Goal: Information Seeking & Learning: Learn about a topic

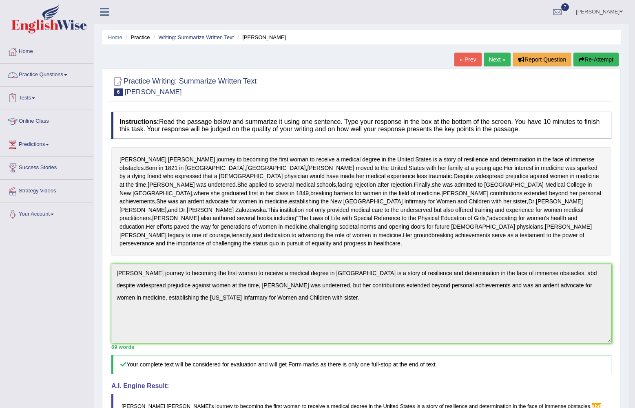
click at [64, 71] on link "Practice Questions" at bounding box center [46, 74] width 93 height 20
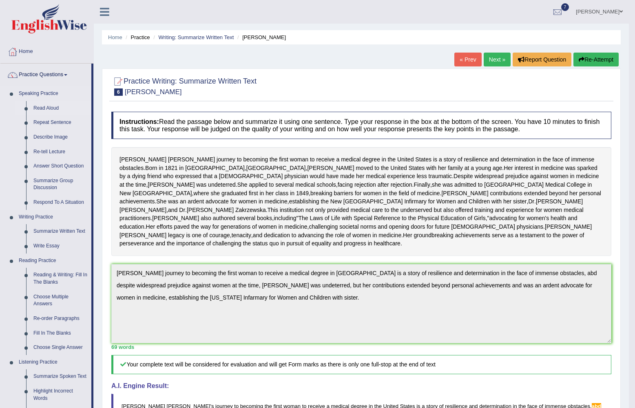
click at [50, 106] on link "Read Aloud" at bounding box center [61, 108] width 62 height 15
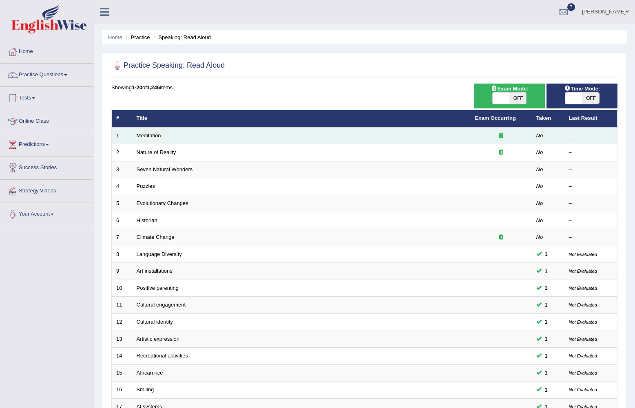
click at [142, 135] on link "Meditation" at bounding box center [149, 136] width 24 height 6
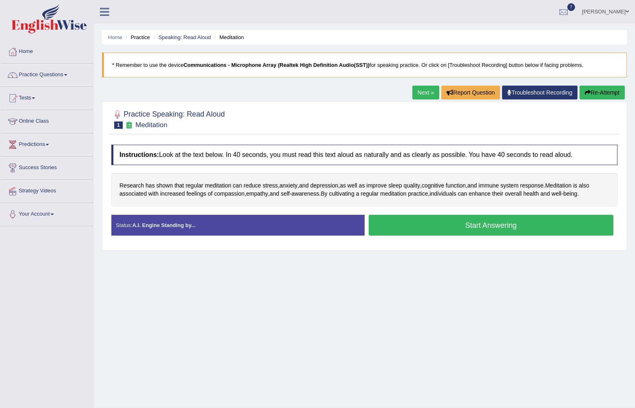
click at [489, 224] on button "Start Answering" at bounding box center [491, 225] width 245 height 21
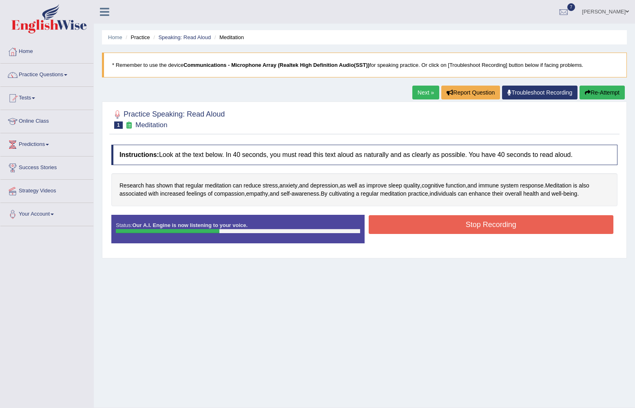
click at [489, 224] on button "Stop Recording" at bounding box center [491, 224] width 245 height 19
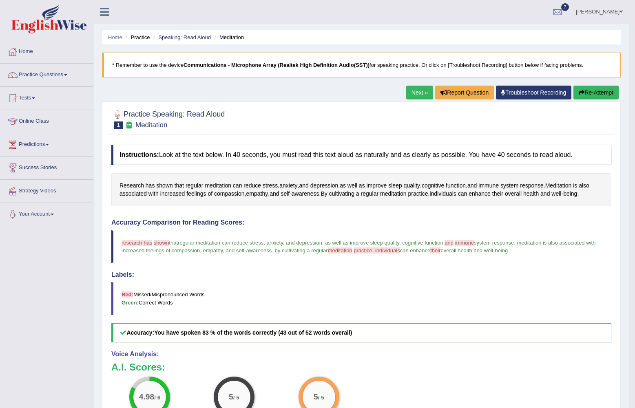
click at [418, 92] on link "Next »" at bounding box center [419, 93] width 27 height 14
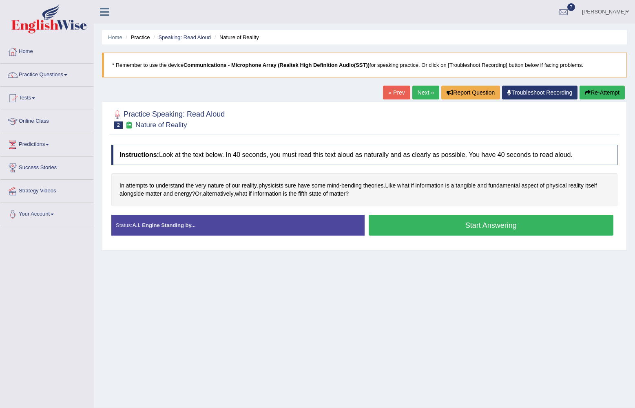
click at [450, 226] on button "Start Answering" at bounding box center [491, 225] width 245 height 21
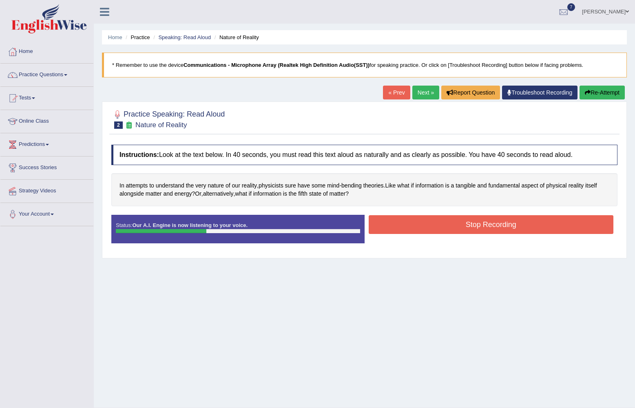
click at [450, 226] on button "Stop Recording" at bounding box center [491, 224] width 245 height 19
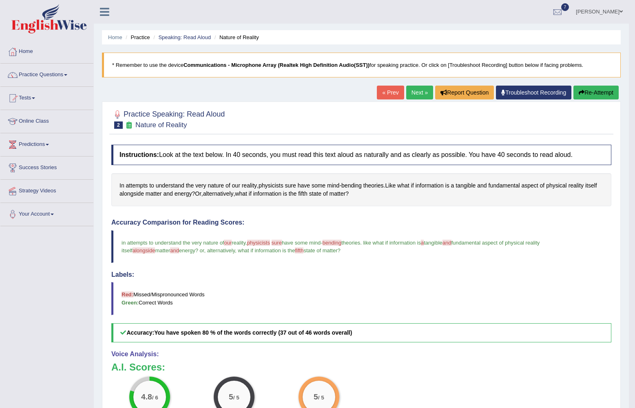
click at [419, 90] on link "Next »" at bounding box center [419, 93] width 27 height 14
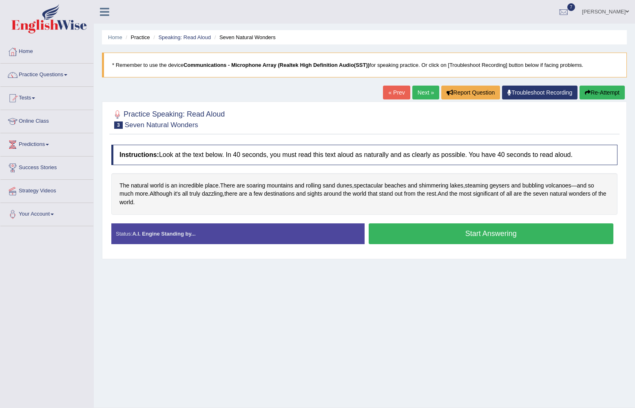
click at [459, 230] on button "Start Answering" at bounding box center [491, 234] width 245 height 21
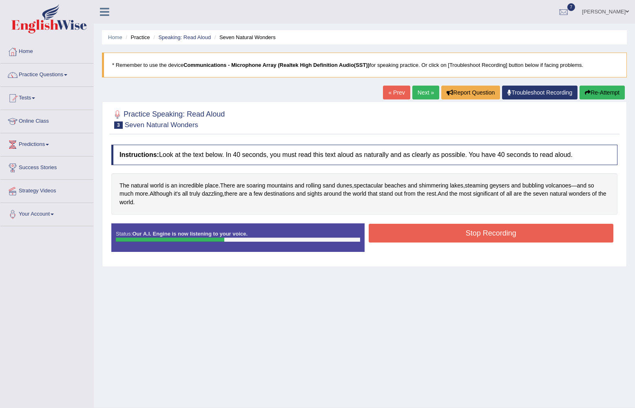
click at [458, 231] on button "Stop Recording" at bounding box center [491, 233] width 245 height 19
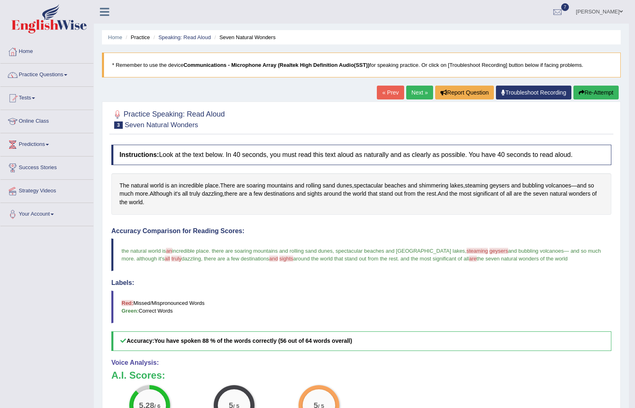
click at [418, 94] on link "Next »" at bounding box center [419, 93] width 27 height 14
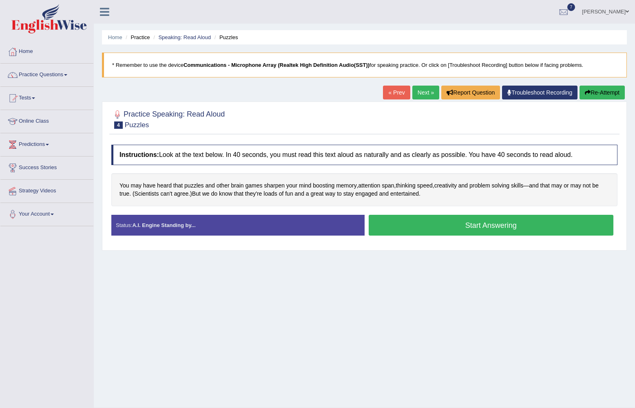
click at [428, 226] on button "Start Answering" at bounding box center [491, 225] width 245 height 21
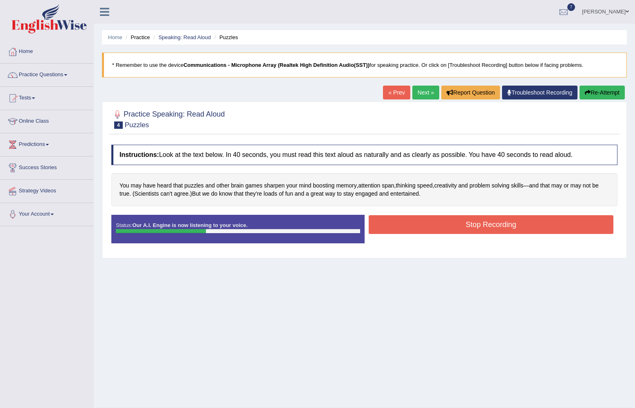
click at [428, 226] on button "Stop Recording" at bounding box center [491, 224] width 245 height 19
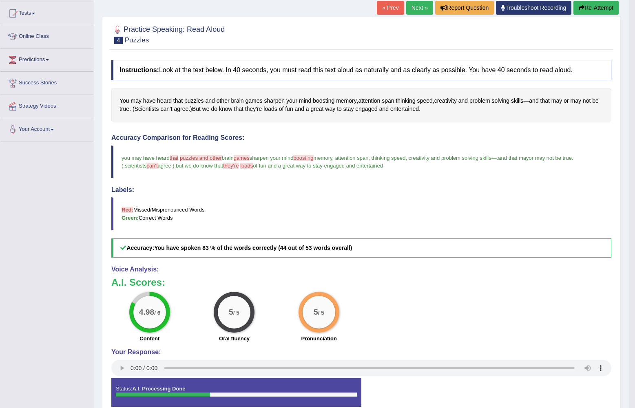
scroll to position [44, 0]
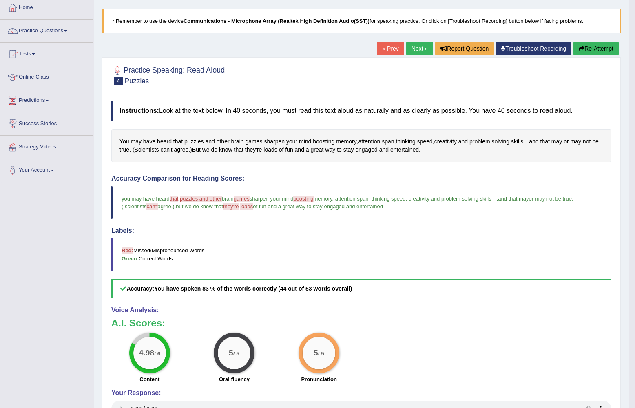
click at [418, 46] on link "Next »" at bounding box center [419, 49] width 27 height 14
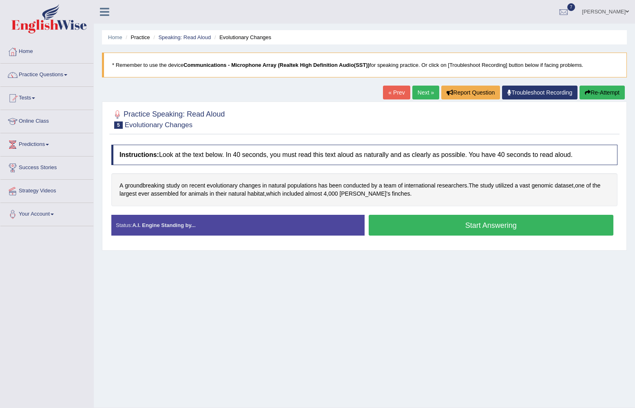
click at [446, 219] on button "Start Answering" at bounding box center [491, 225] width 245 height 21
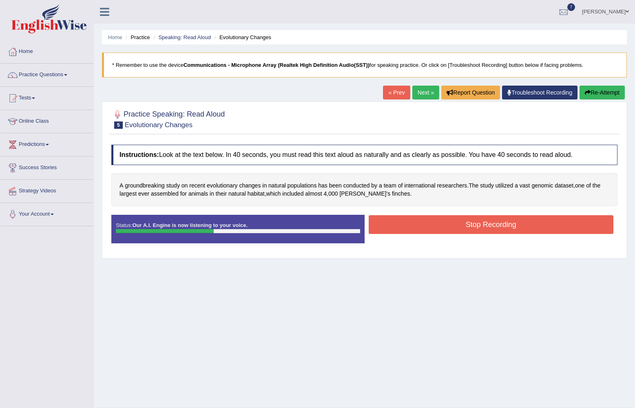
click at [446, 220] on button "Stop Recording" at bounding box center [491, 224] width 245 height 19
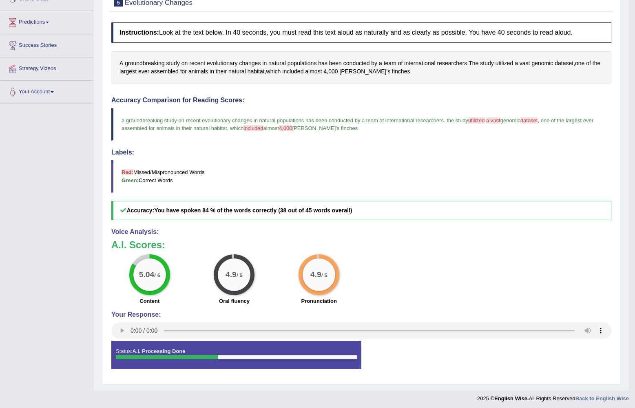
scroll to position [41, 0]
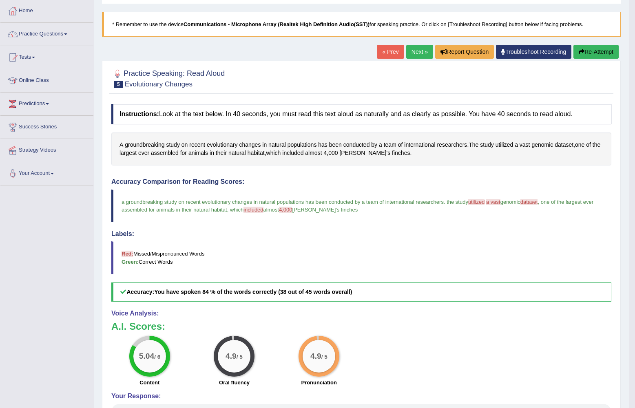
click at [417, 56] on link "Next »" at bounding box center [419, 52] width 27 height 14
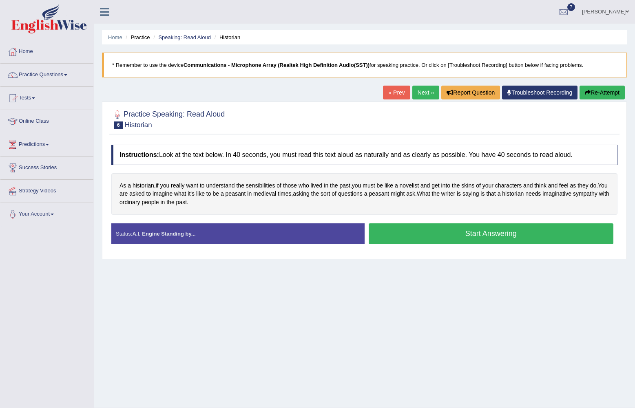
click at [448, 234] on button "Start Answering" at bounding box center [491, 234] width 245 height 21
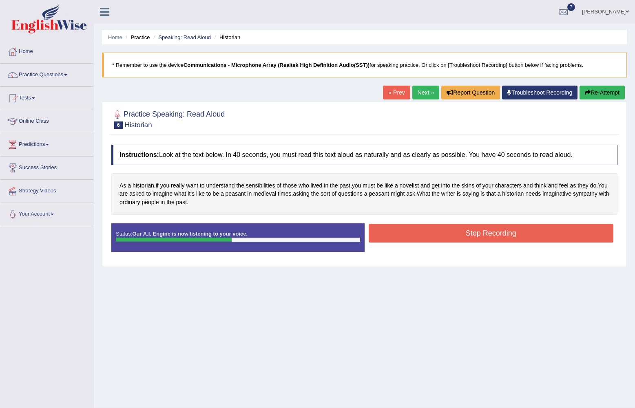
click at [448, 234] on button "Stop Recording" at bounding box center [491, 233] width 245 height 19
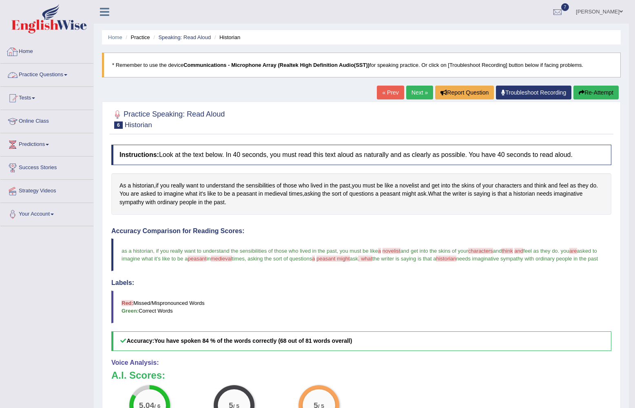
click at [62, 70] on link "Practice Questions" at bounding box center [46, 74] width 93 height 20
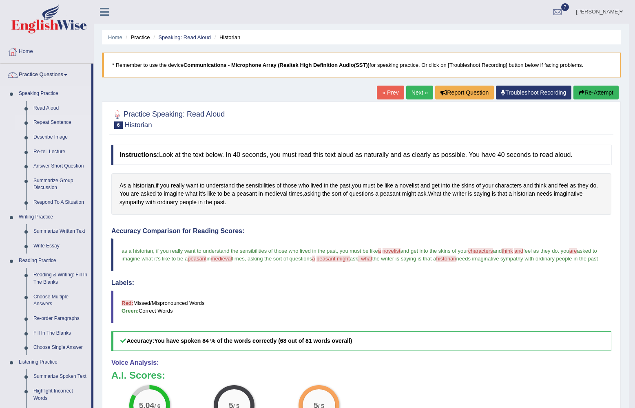
click at [62, 122] on link "Repeat Sentence" at bounding box center [61, 122] width 62 height 15
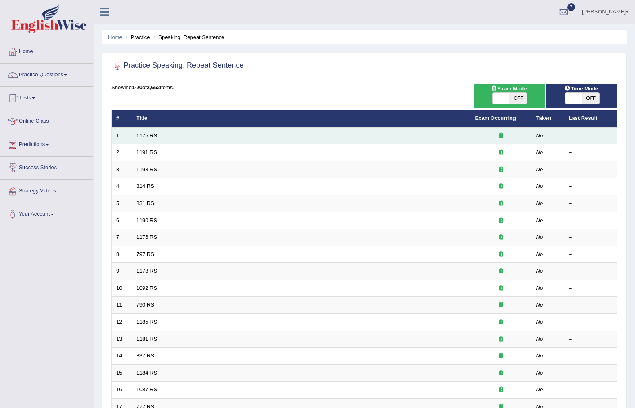
click at [155, 137] on link "1175 RS" at bounding box center [147, 136] width 21 height 6
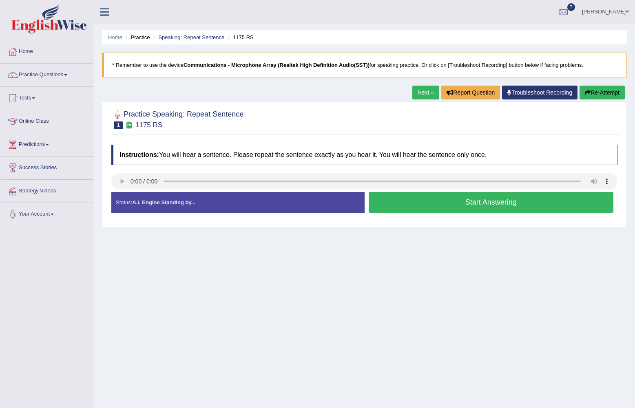
click at [472, 202] on button "Start Answering" at bounding box center [491, 202] width 245 height 21
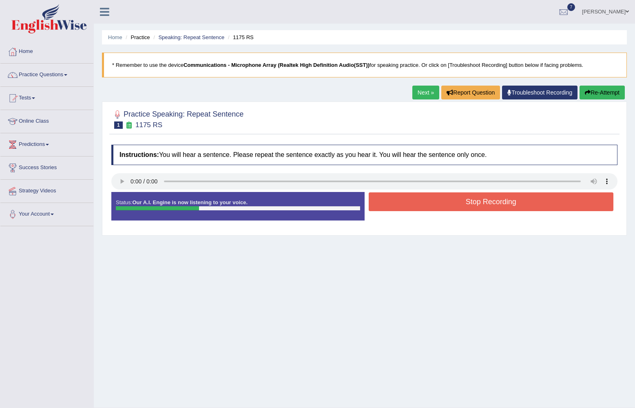
click at [417, 93] on link "Next »" at bounding box center [425, 93] width 27 height 14
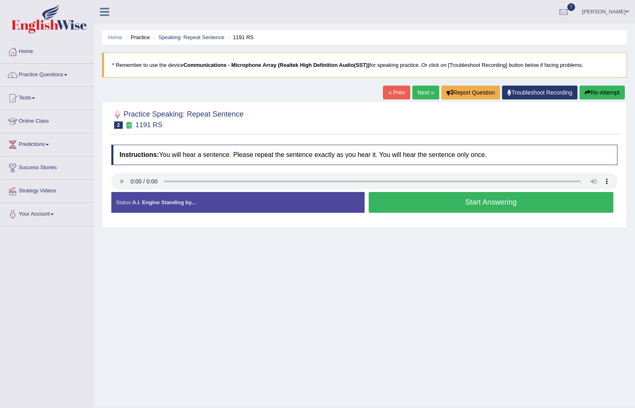
click at [458, 196] on button "Start Answering" at bounding box center [491, 202] width 245 height 21
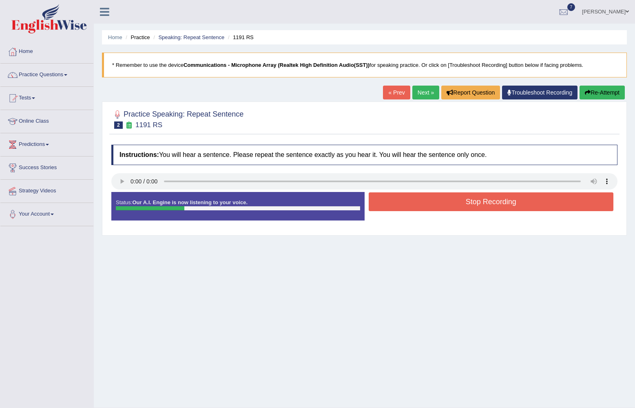
click at [458, 196] on button "Stop Recording" at bounding box center [491, 202] width 245 height 19
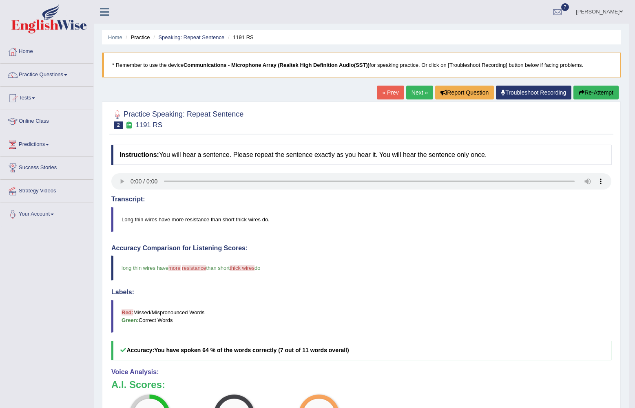
click at [414, 93] on link "Next »" at bounding box center [419, 93] width 27 height 14
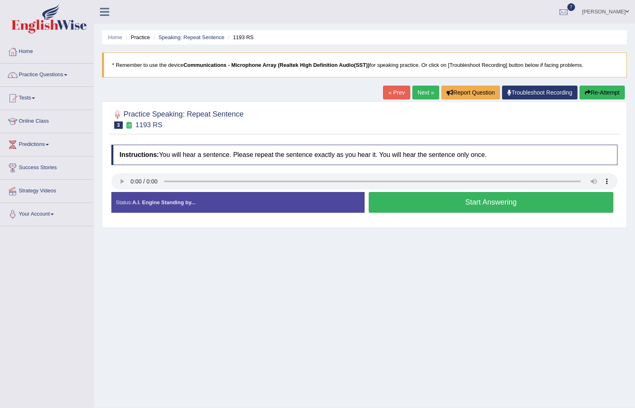
click at [470, 199] on button "Start Answering" at bounding box center [491, 202] width 245 height 21
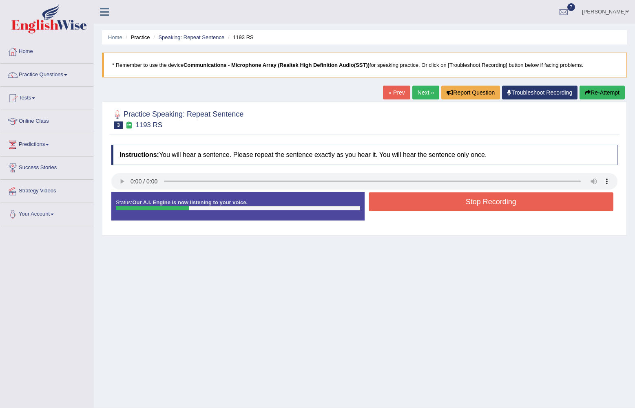
click at [470, 199] on button "Stop Recording" at bounding box center [491, 202] width 245 height 19
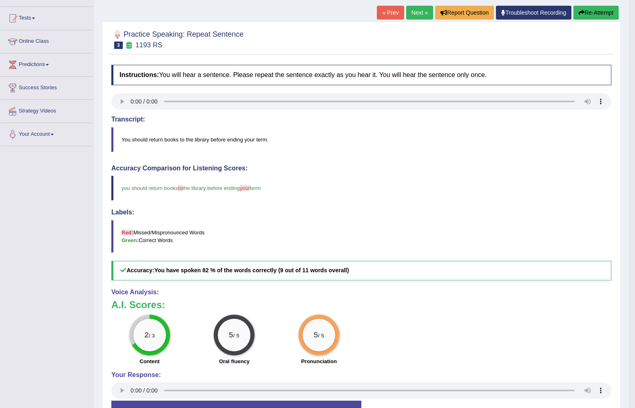
scroll to position [41, 0]
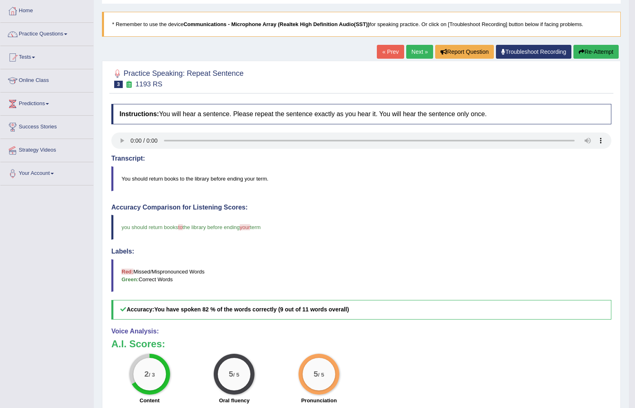
click at [414, 53] on link "Next »" at bounding box center [419, 52] width 27 height 14
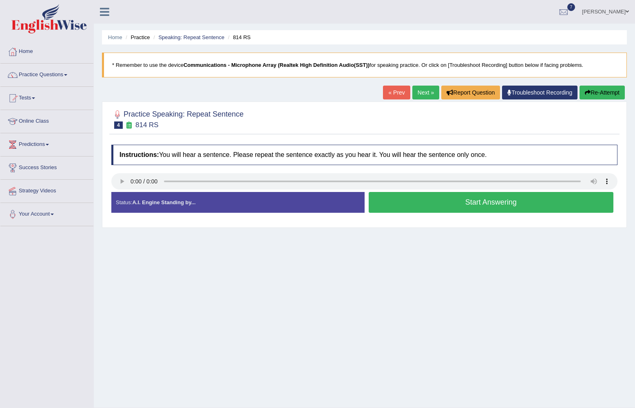
click at [408, 206] on button "Start Answering" at bounding box center [491, 202] width 245 height 21
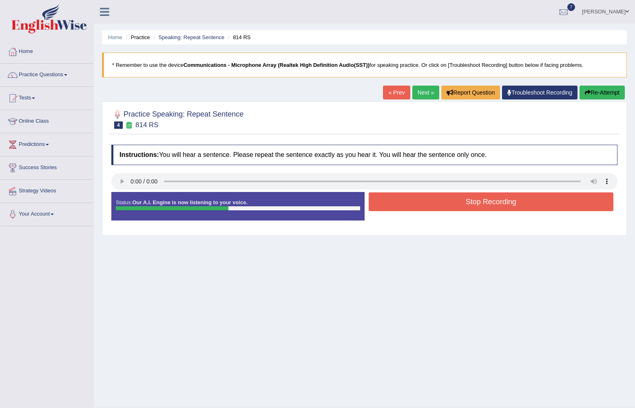
click at [408, 207] on button "Stop Recording" at bounding box center [491, 202] width 245 height 19
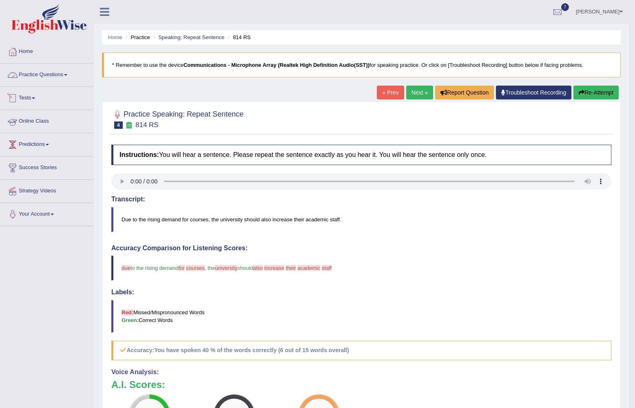
click at [60, 77] on link "Practice Questions" at bounding box center [46, 74] width 93 height 20
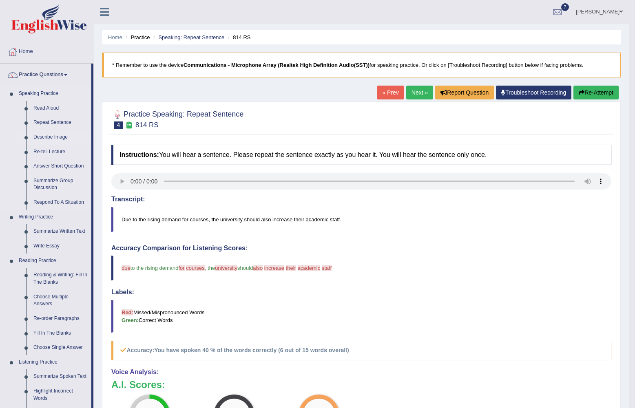
click at [56, 138] on link "Describe Image" at bounding box center [61, 137] width 62 height 15
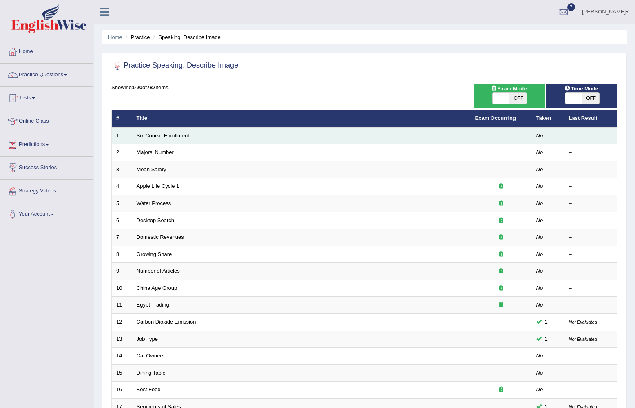
click at [175, 138] on link "Six Course Enrollment" at bounding box center [163, 136] width 53 height 6
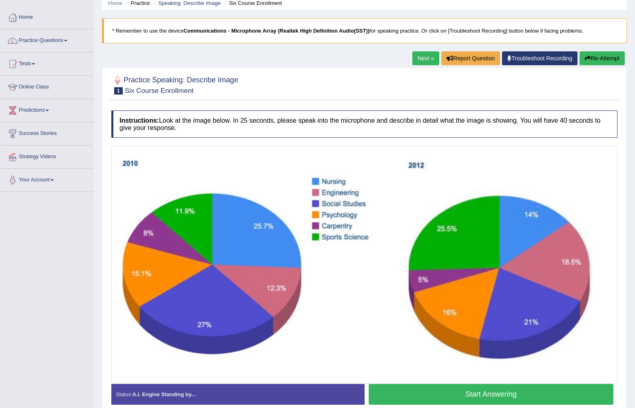
scroll to position [73, 0]
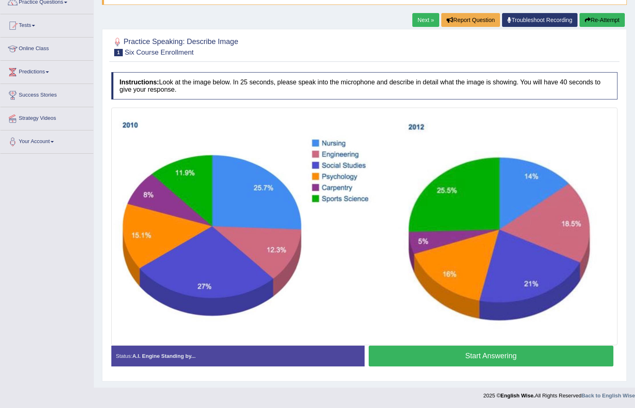
click at [454, 358] on button "Start Answering" at bounding box center [491, 356] width 245 height 21
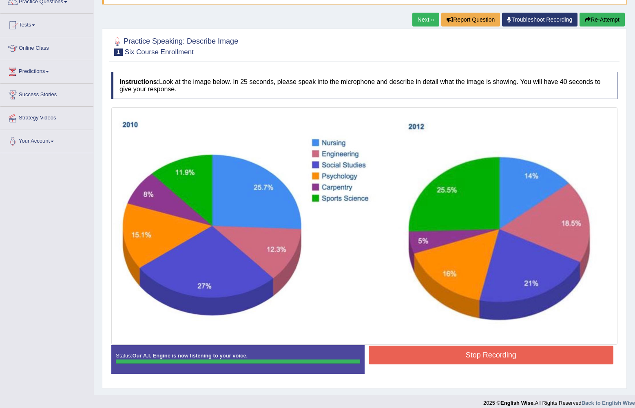
click at [453, 358] on button "Stop Recording" at bounding box center [491, 355] width 245 height 19
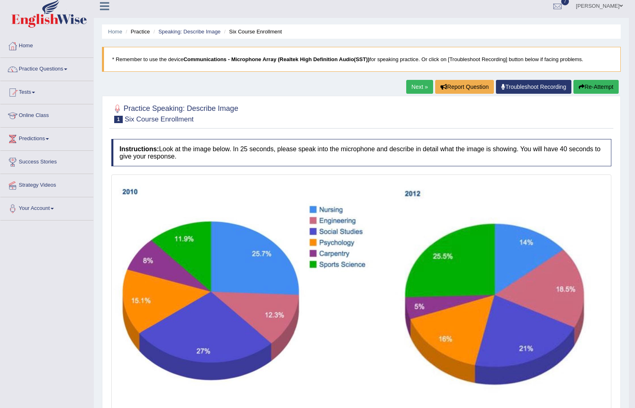
scroll to position [0, 0]
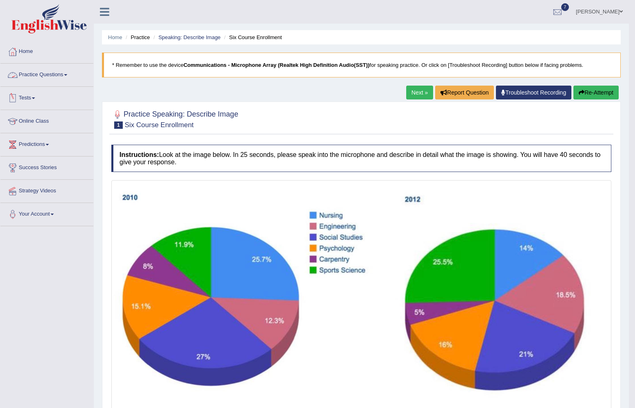
click at [67, 72] on link "Practice Questions" at bounding box center [46, 74] width 93 height 20
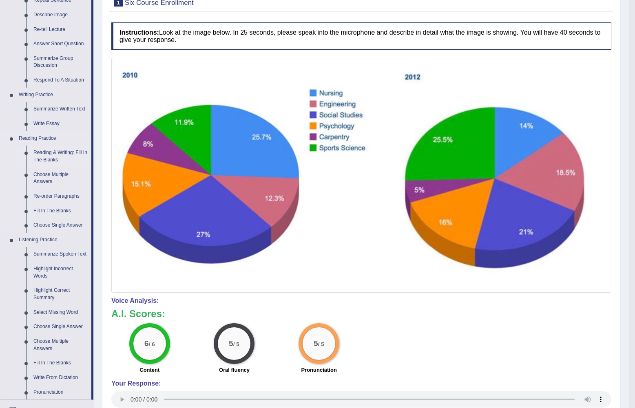
scroll to position [163, 0]
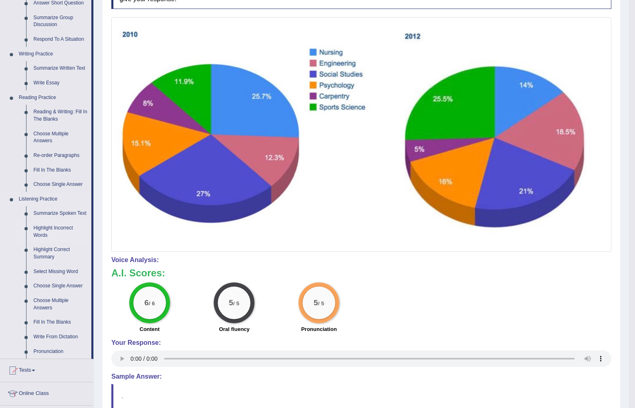
click at [46, 231] on link "Highlight Incorrect Words" at bounding box center [61, 232] width 62 height 22
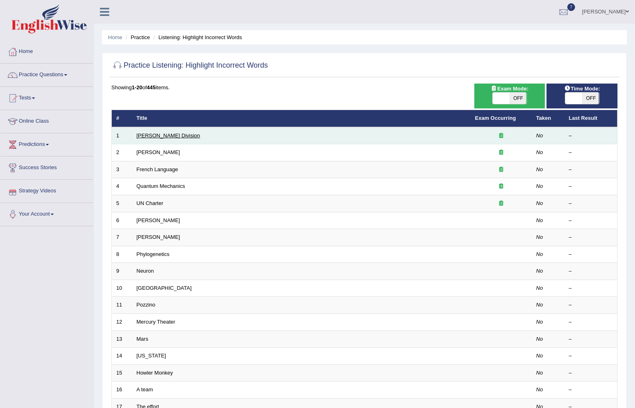
click at [148, 138] on link "[PERSON_NAME] Division" at bounding box center [169, 136] width 64 height 6
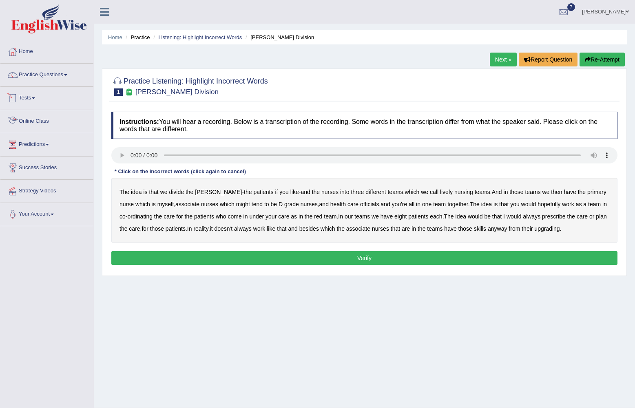
click at [67, 84] on li "Practice Questions Speaking Practice Read Aloud Repeat Sentence Describe Image …" at bounding box center [46, 75] width 93 height 23
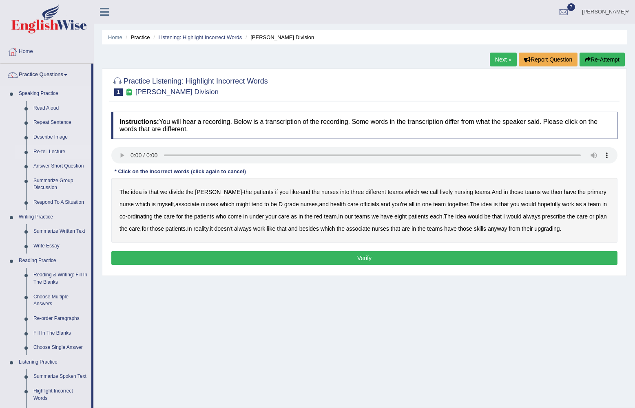
click at [51, 148] on link "Re-tell Lecture" at bounding box center [61, 152] width 62 height 15
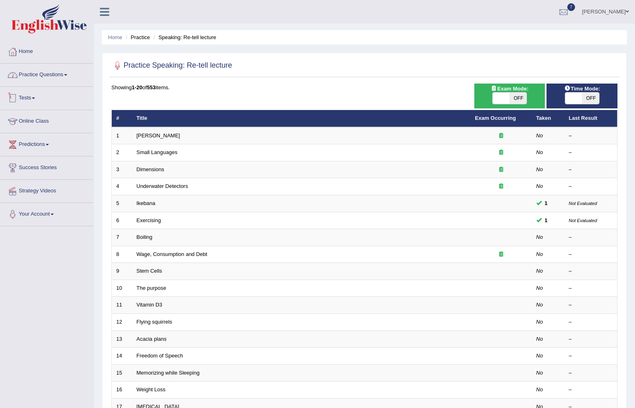
click at [64, 78] on link "Practice Questions" at bounding box center [46, 74] width 93 height 20
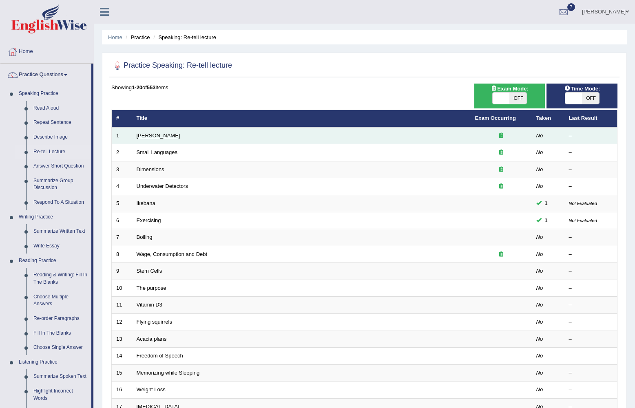
click at [147, 138] on link "Amory Lovins" at bounding box center [159, 136] width 44 height 6
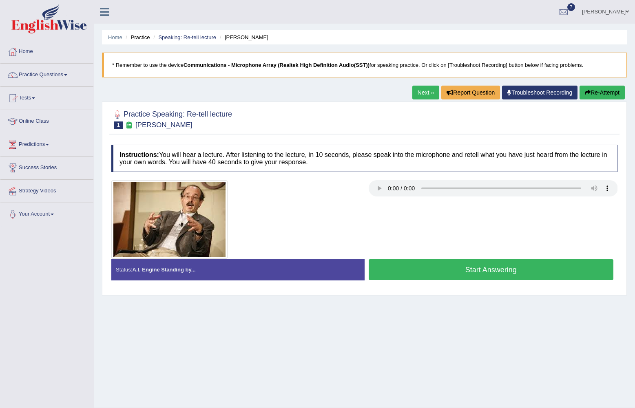
click at [424, 97] on link "Next »" at bounding box center [425, 93] width 27 height 14
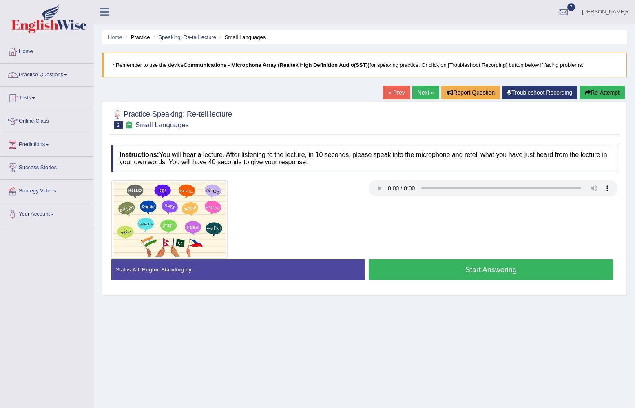
click at [410, 265] on button "Start Answering" at bounding box center [491, 269] width 245 height 21
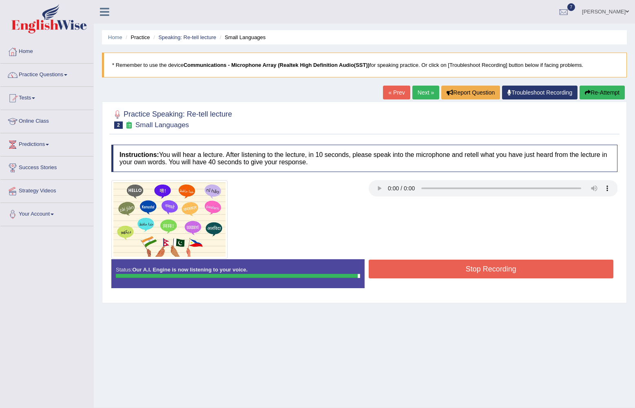
click at [421, 276] on button "Stop Recording" at bounding box center [491, 269] width 245 height 19
